Goal: Task Accomplishment & Management: Use online tool/utility

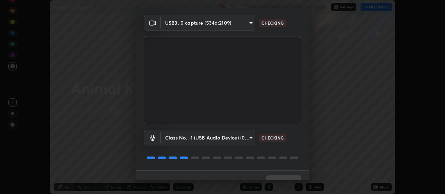
scroll to position [34, 0]
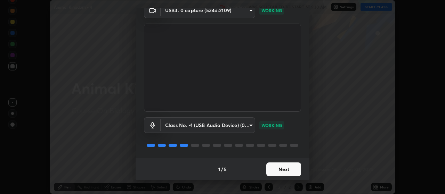
click at [282, 171] on button "Next" at bounding box center [283, 170] width 35 height 14
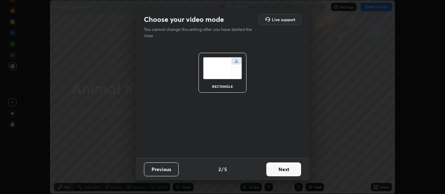
click at [284, 171] on button "Next" at bounding box center [283, 170] width 35 height 14
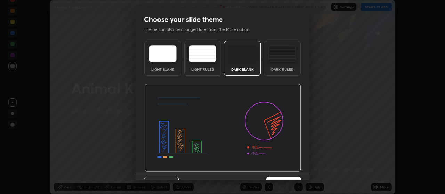
click at [285, 171] on img at bounding box center [222, 128] width 157 height 88
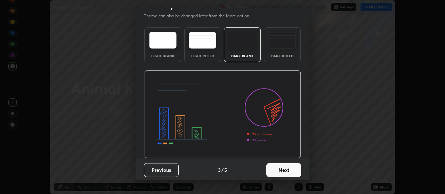
scroll to position [14, 0]
click at [277, 170] on button "Next" at bounding box center [283, 170] width 35 height 14
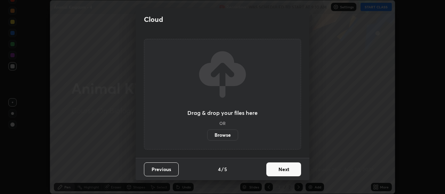
click at [278, 171] on button "Next" at bounding box center [283, 170] width 35 height 14
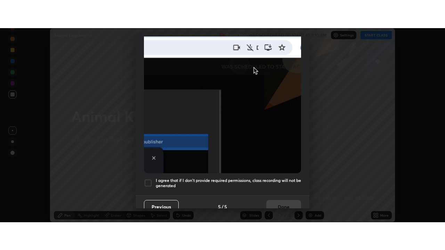
scroll to position [176, 0]
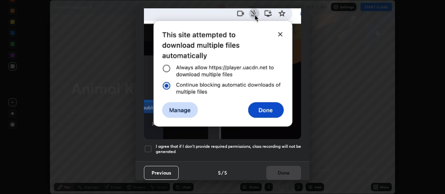
click at [150, 146] on div at bounding box center [148, 149] width 8 height 8
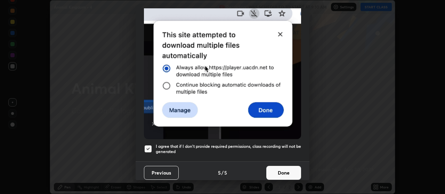
click at [276, 166] on button "Done" at bounding box center [283, 173] width 35 height 14
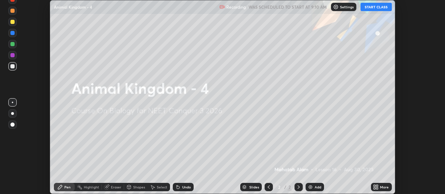
click at [377, 186] on icon at bounding box center [378, 186] width 2 height 2
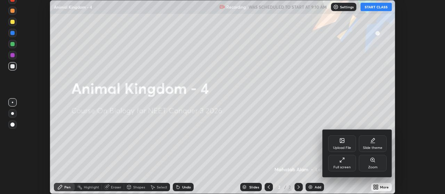
click at [348, 143] on div "Upload File" at bounding box center [342, 144] width 28 height 17
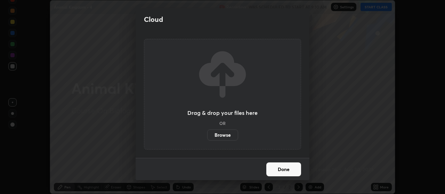
click at [228, 133] on label "Browse" at bounding box center [222, 135] width 31 height 11
click at [207, 133] on input "Browse" at bounding box center [207, 135] width 0 height 11
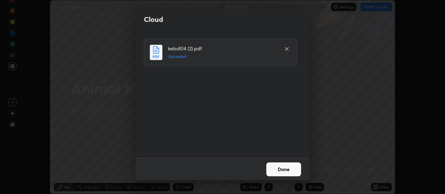
click at [293, 169] on button "Done" at bounding box center [283, 170] width 35 height 14
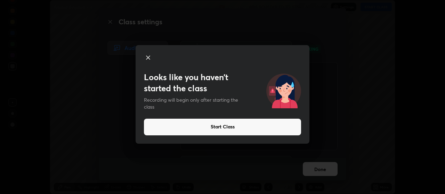
click at [260, 125] on button "Start Class" at bounding box center [222, 127] width 157 height 17
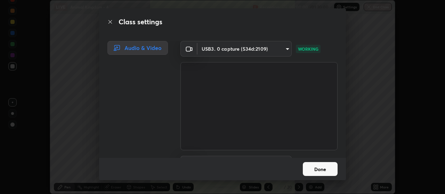
click at [321, 166] on button "Done" at bounding box center [320, 169] width 35 height 14
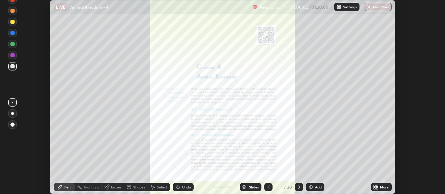
click at [268, 187] on icon at bounding box center [269, 188] width 6 height 6
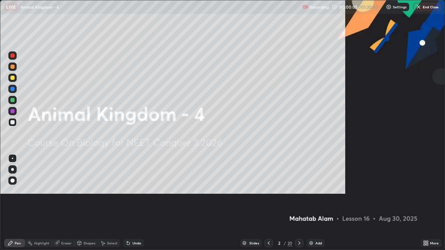
scroll to position [250, 445]
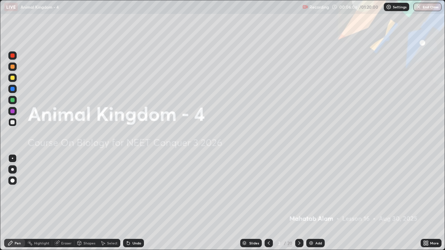
click at [289, 194] on div "20" at bounding box center [290, 243] width 5 height 6
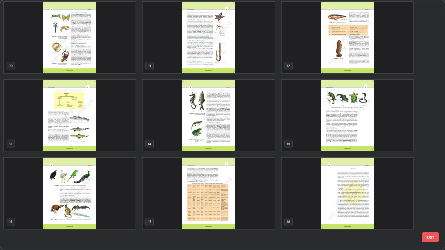
scroll to position [195, 0]
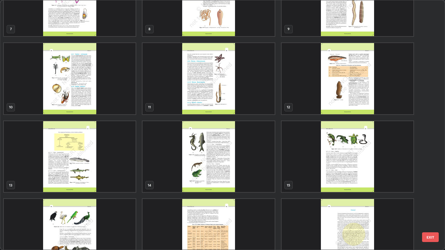
click at [126, 97] on img "grid" at bounding box center [70, 78] width 132 height 71
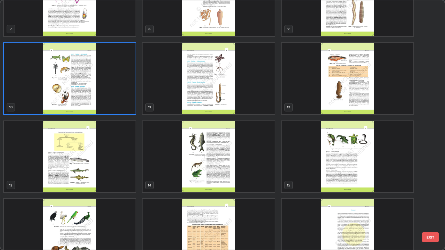
click at [127, 97] on img "grid" at bounding box center [70, 78] width 132 height 71
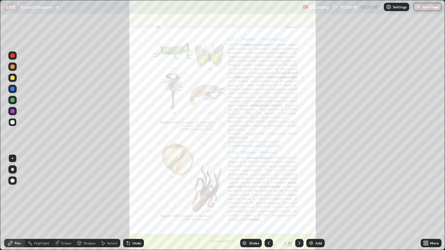
click at [426, 194] on icon at bounding box center [426, 244] width 6 height 6
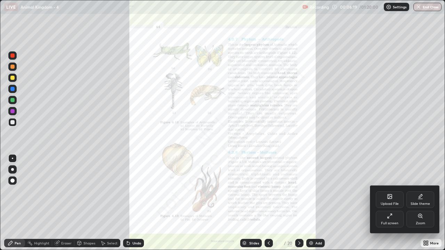
click at [422, 194] on div "Zoom" at bounding box center [420, 223] width 9 height 3
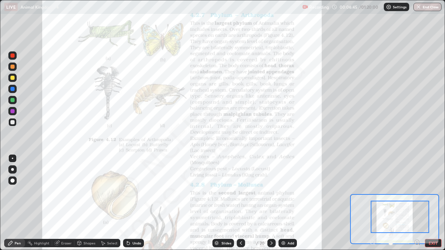
click at [14, 56] on div at bounding box center [12, 56] width 4 height 4
click at [13, 159] on div at bounding box center [12, 158] width 1 height 1
click at [13, 112] on div at bounding box center [12, 111] width 4 height 4
click at [282, 194] on img at bounding box center [284, 244] width 6 height 6
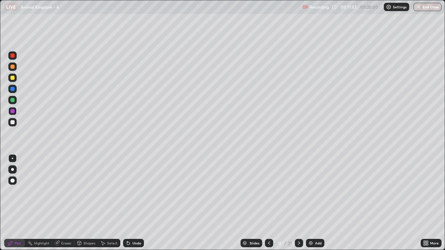
click at [14, 56] on div at bounding box center [12, 56] width 4 height 4
click at [13, 78] on div at bounding box center [12, 78] width 4 height 4
click at [13, 112] on div at bounding box center [12, 111] width 4 height 4
click at [90, 194] on div "Shapes" at bounding box center [89, 243] width 12 height 3
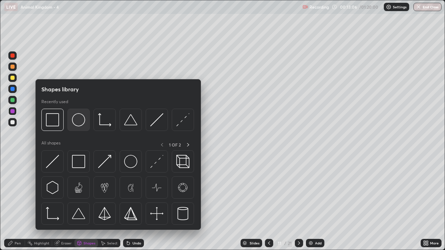
click at [79, 126] on img at bounding box center [78, 119] width 13 height 13
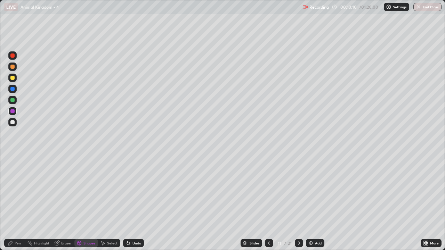
click at [18, 194] on div "Pen" at bounding box center [14, 243] width 21 height 8
click at [12, 122] on div at bounding box center [12, 122] width 4 height 4
click at [22, 194] on div "Pen" at bounding box center [14, 243] width 21 height 8
click at [23, 194] on div "Pen" at bounding box center [14, 243] width 21 height 8
click at [108, 194] on div "Select" at bounding box center [109, 243] width 22 height 8
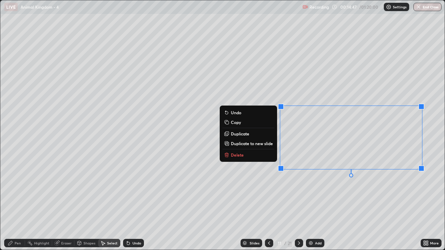
click at [255, 175] on div "0 ° Undo Copy Duplicate Duplicate to new slide Delete" at bounding box center [222, 125] width 444 height 250
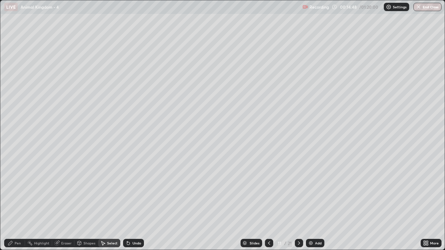
click at [15, 194] on div "Pen" at bounding box center [14, 243] width 21 height 8
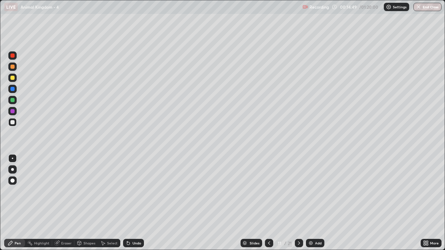
click at [14, 113] on div at bounding box center [12, 111] width 4 height 4
click at [268, 194] on icon at bounding box center [269, 244] width 6 height 6
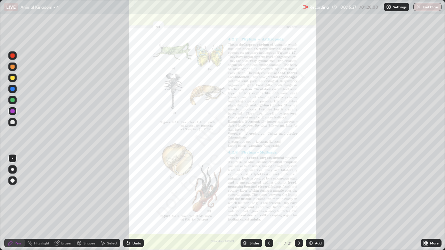
click at [298, 194] on div at bounding box center [299, 243] width 8 height 8
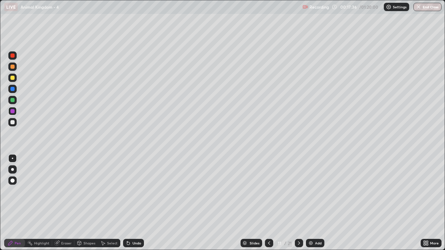
click at [269, 194] on icon at bounding box center [269, 244] width 6 height 6
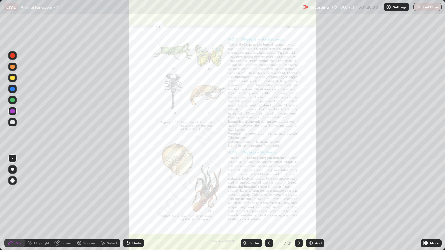
click at [425, 194] on icon at bounding box center [425, 242] width 2 height 2
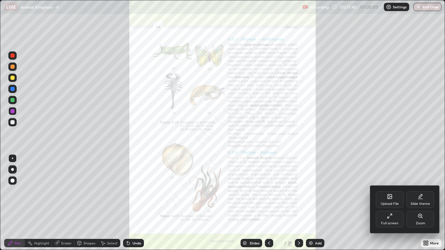
click at [418, 194] on div "Zoom" at bounding box center [420, 223] width 9 height 3
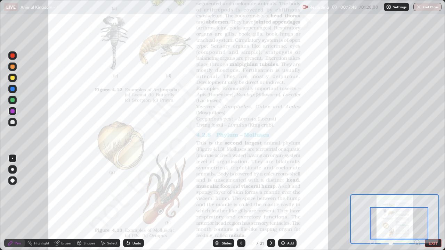
click at [13, 89] on div at bounding box center [12, 89] width 4 height 4
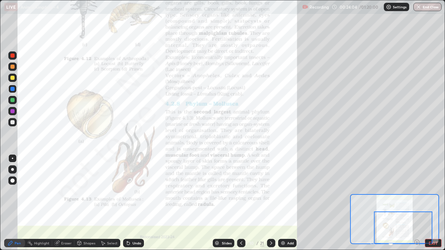
click at [11, 68] on div at bounding box center [12, 67] width 4 height 4
click at [13, 57] on div at bounding box center [12, 56] width 4 height 4
click at [270, 194] on icon at bounding box center [271, 244] width 6 height 6
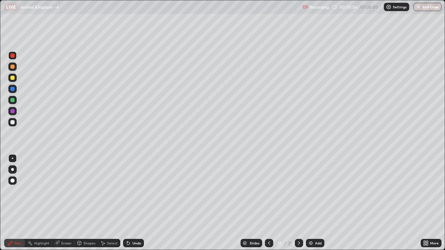
click at [298, 194] on icon at bounding box center [299, 244] width 6 height 6
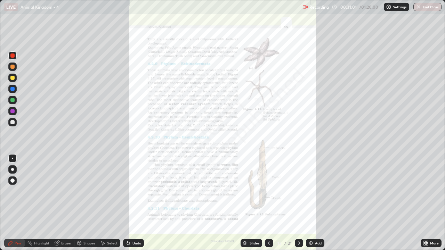
click at [426, 194] on icon at bounding box center [426, 244] width 6 height 6
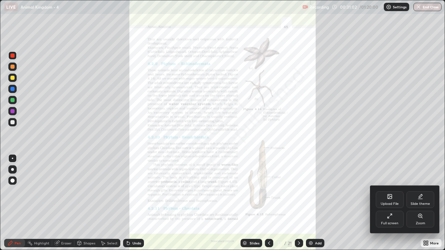
click at [418, 194] on div "Zoom" at bounding box center [420, 219] width 28 height 17
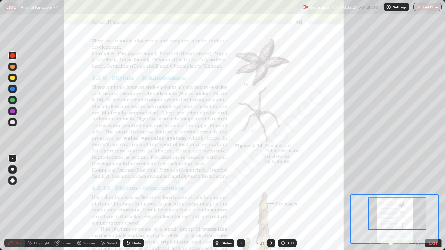
click at [241, 194] on icon at bounding box center [242, 244] width 6 height 6
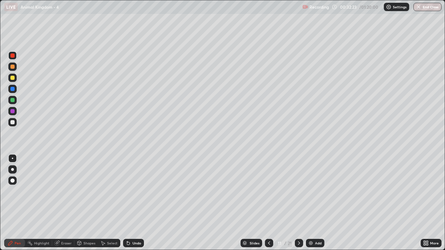
click at [268, 194] on icon at bounding box center [269, 243] width 2 height 3
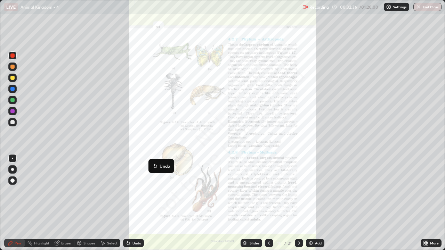
click at [298, 194] on icon at bounding box center [299, 244] width 6 height 6
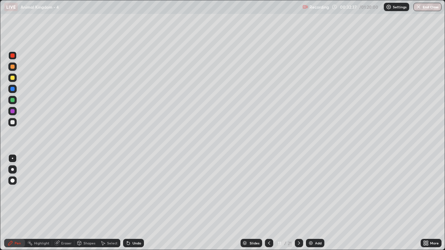
click at [299, 194] on icon at bounding box center [299, 244] width 6 height 6
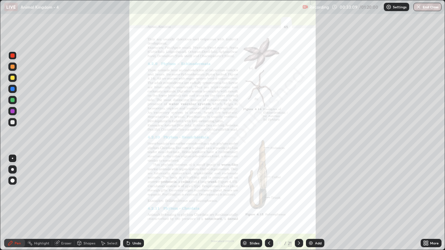
click at [425, 194] on icon at bounding box center [425, 242] width 2 height 2
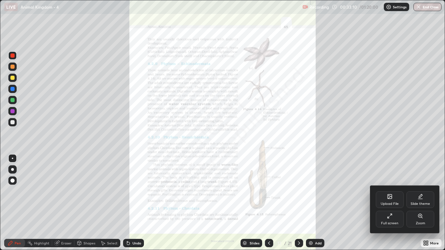
click at [418, 194] on div "Zoom" at bounding box center [420, 223] width 9 height 3
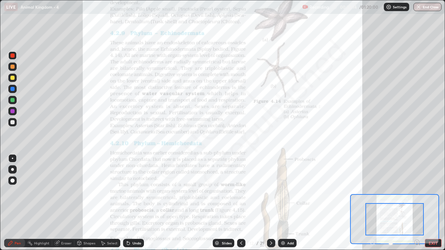
click at [13, 68] on div at bounding box center [12, 67] width 4 height 4
click at [13, 103] on div at bounding box center [12, 100] width 8 height 8
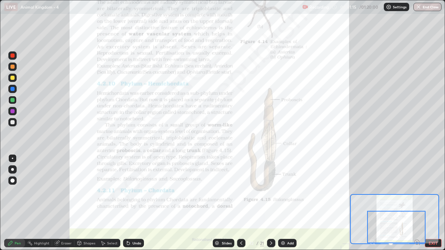
click at [13, 70] on div at bounding box center [12, 67] width 8 height 8
click at [13, 111] on div at bounding box center [12, 111] width 4 height 4
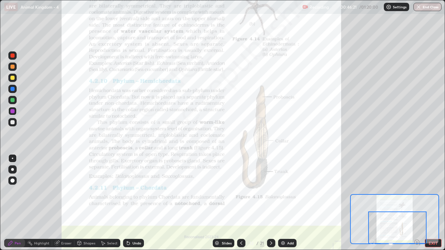
click at [270, 194] on icon at bounding box center [271, 244] width 6 height 6
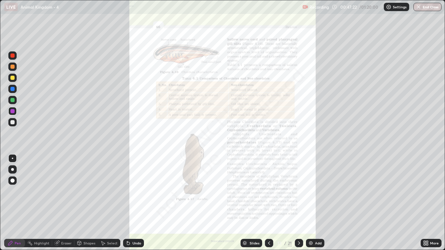
click at [14, 77] on div at bounding box center [12, 78] width 4 height 4
click at [13, 170] on div at bounding box center [12, 169] width 3 height 3
click at [13, 159] on div at bounding box center [12, 158] width 1 height 1
click at [269, 194] on icon at bounding box center [269, 244] width 6 height 6
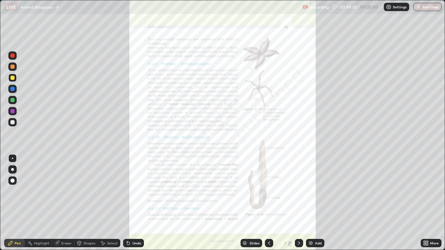
click at [298, 194] on icon at bounding box center [299, 244] width 6 height 6
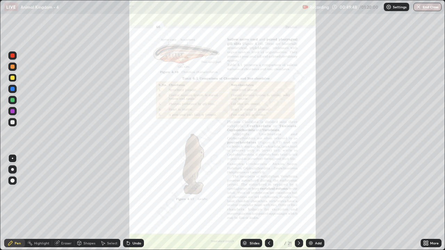
click at [425, 194] on icon at bounding box center [425, 242] width 2 height 2
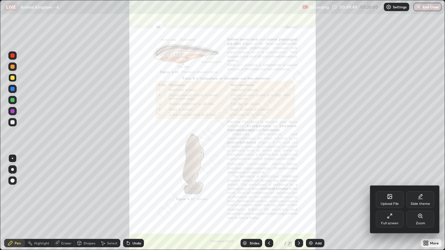
click at [416, 194] on div "Zoom" at bounding box center [420, 219] width 28 height 17
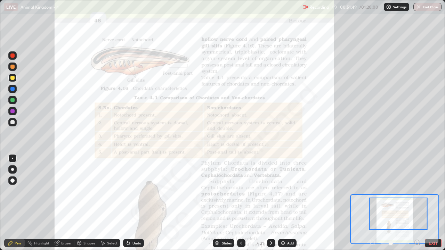
click at [283, 194] on img at bounding box center [283, 244] width 6 height 6
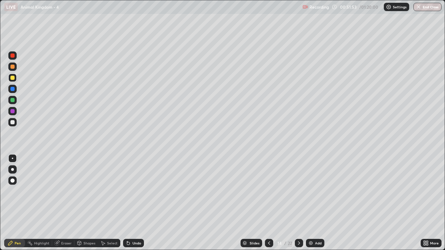
click at [268, 194] on icon at bounding box center [269, 244] width 6 height 6
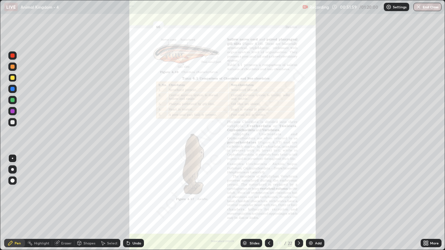
click at [301, 194] on div at bounding box center [299, 243] width 8 height 8
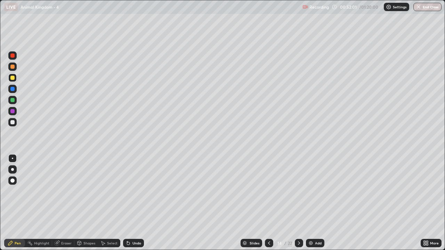
click at [16, 56] on div at bounding box center [12, 55] width 8 height 8
click at [12, 124] on div at bounding box center [12, 122] width 4 height 4
click at [12, 56] on div at bounding box center [12, 56] width 4 height 4
click at [13, 79] on div at bounding box center [12, 78] width 4 height 4
click at [12, 104] on div at bounding box center [12, 100] width 8 height 8
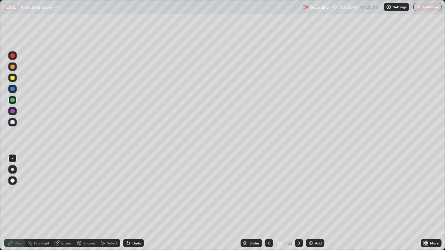
click at [14, 112] on div at bounding box center [12, 111] width 4 height 4
click at [14, 124] on div at bounding box center [12, 122] width 4 height 4
click at [430, 8] on button "End Class" at bounding box center [427, 7] width 28 height 8
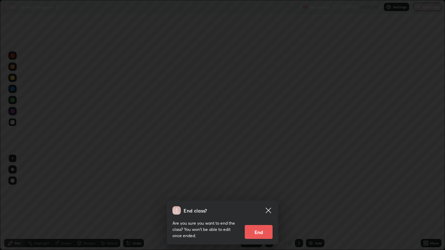
click at [258, 194] on button "End" at bounding box center [259, 232] width 28 height 14
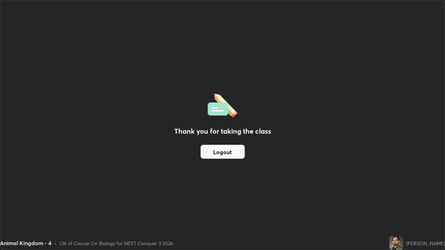
click at [223, 151] on button "Logout" at bounding box center [223, 152] width 44 height 14
